Goal: Transaction & Acquisition: Purchase product/service

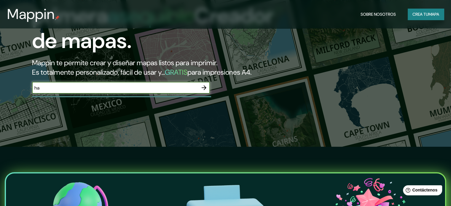
type input "h"
type input "sucre [GEOGRAPHIC_DATA]"
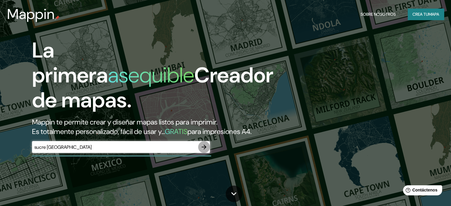
click at [204, 151] on button "button" at bounding box center [204, 147] width 12 height 12
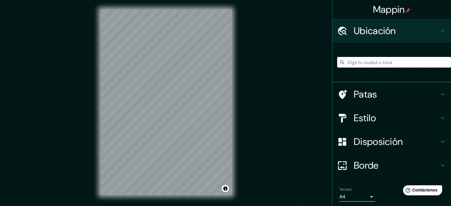
click at [356, 60] on input "Elige tu ciudad o zona" at bounding box center [394, 62] width 114 height 11
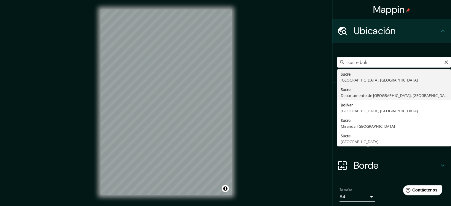
type input "[GEOGRAPHIC_DATA], Departamento de [GEOGRAPHIC_DATA], [GEOGRAPHIC_DATA]"
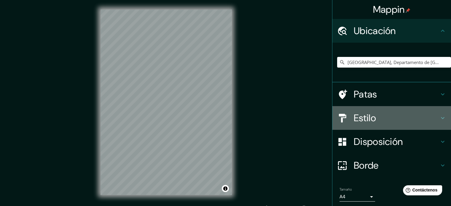
click at [397, 115] on h4 "Estilo" at bounding box center [396, 118] width 85 height 12
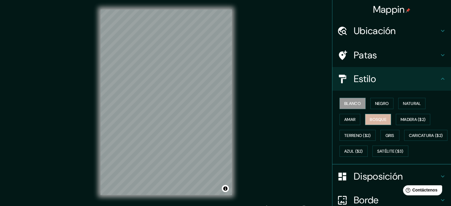
click at [381, 119] on font "Bosque" at bounding box center [378, 119] width 17 height 5
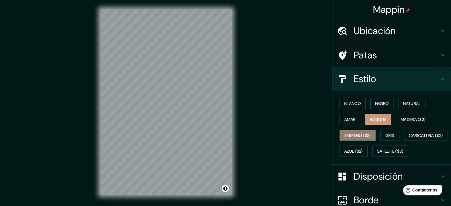
click at [365, 135] on font "Terreno ($2)" at bounding box center [357, 135] width 27 height 5
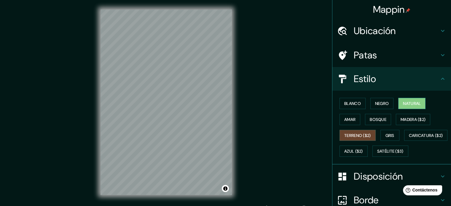
click at [413, 103] on font "Natural" at bounding box center [412, 103] width 18 height 5
click at [404, 118] on font "Madera ($2)" at bounding box center [412, 119] width 25 height 5
click at [366, 134] on font "Terreno ($2)" at bounding box center [357, 135] width 27 height 5
click at [353, 121] on button "Amar" at bounding box center [349, 119] width 21 height 11
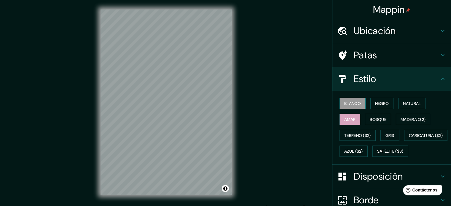
click at [354, 103] on font "Blanco" at bounding box center [352, 103] width 17 height 5
click at [384, 100] on font "Negro" at bounding box center [382, 104] width 14 height 8
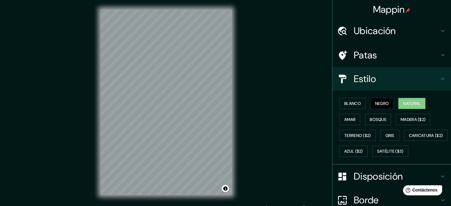
click at [403, 100] on font "Natural" at bounding box center [412, 104] width 18 height 8
click at [377, 155] on font "Satélite ($3)" at bounding box center [390, 151] width 26 height 8
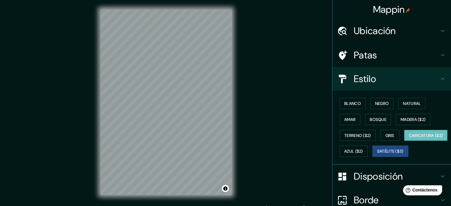
click at [409, 138] on font "Caricatura ($2)" at bounding box center [426, 135] width 34 height 5
